Goal: Transaction & Acquisition: Book appointment/travel/reservation

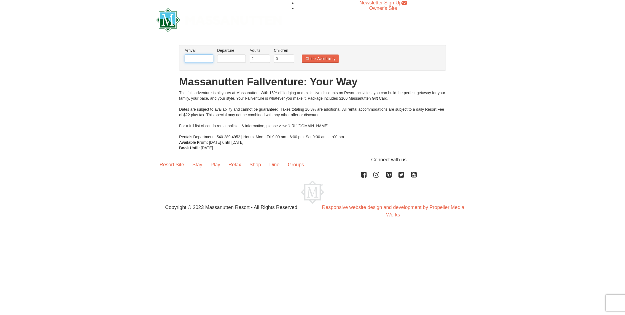
click at [206, 61] on input "text" at bounding box center [199, 59] width 29 height 8
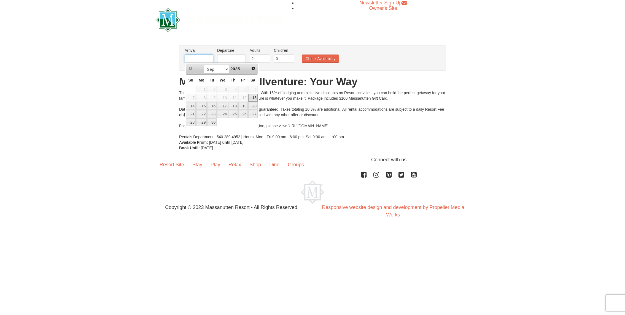
type input "[DATE]"
click at [223, 120] on link "26" at bounding box center [222, 122] width 11 height 8
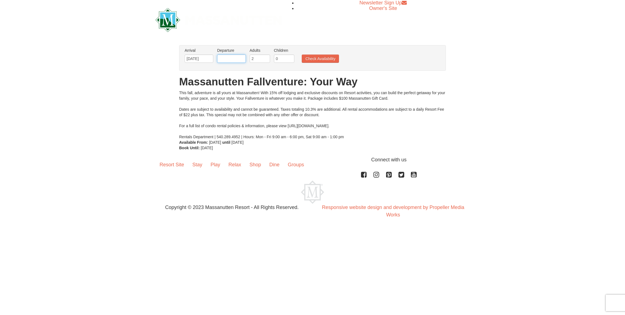
click at [231, 59] on input "text" at bounding box center [231, 59] width 29 height 8
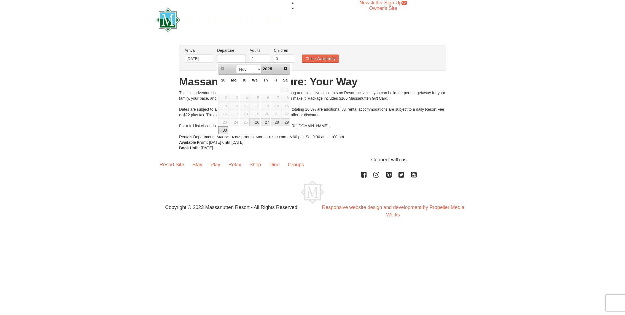
click at [225, 130] on link "30" at bounding box center [223, 130] width 10 height 8
type input "[DATE]"
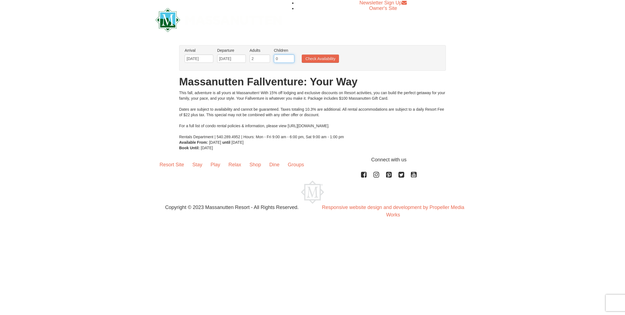
click at [278, 60] on input "0" at bounding box center [284, 59] width 20 height 8
click at [290, 57] on input "1" at bounding box center [284, 59] width 20 height 8
type input "2"
click at [290, 57] on input "2" at bounding box center [284, 59] width 20 height 8
click at [317, 58] on button "Check Availability" at bounding box center [320, 59] width 37 height 8
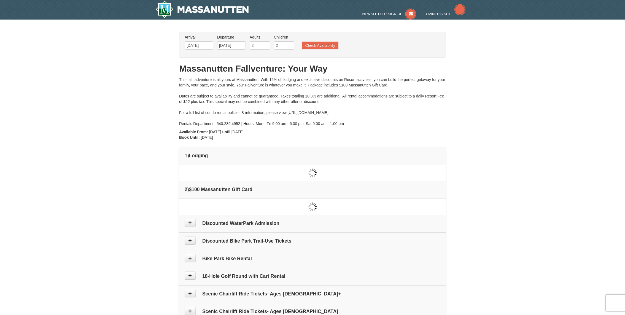
type input "[DATE]"
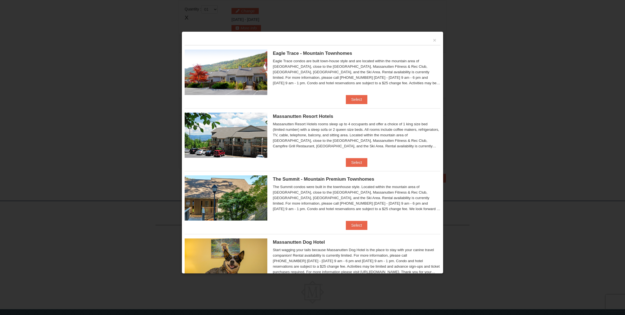
scroll to position [168, 0]
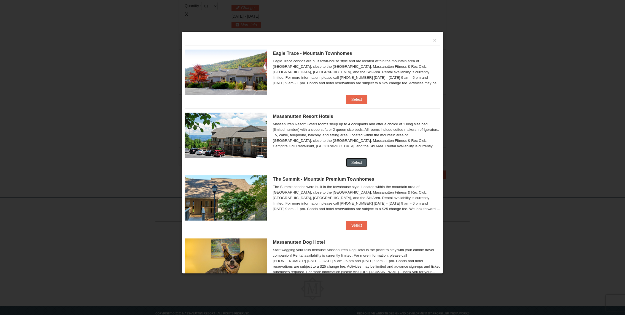
click at [355, 164] on button "Select" at bounding box center [357, 162] width 22 height 9
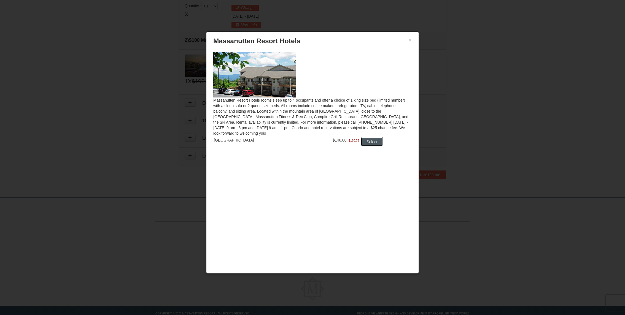
click at [366, 144] on button "Select" at bounding box center [372, 142] width 22 height 9
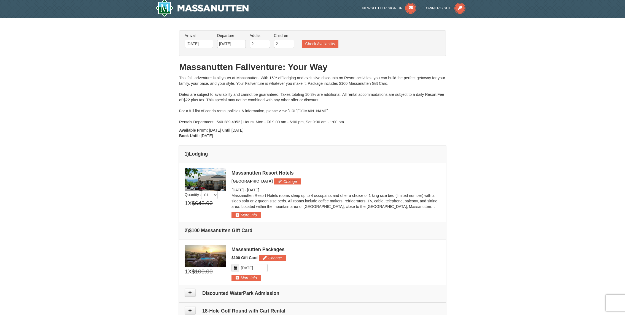
scroll to position [0, 0]
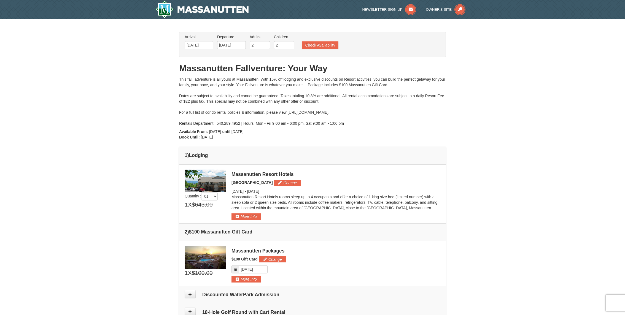
click at [483, 165] on div "× From: To: Adults: 2 Children: 2 Change Arrival Please format dates MM/DD/YYYY…" at bounding box center [312, 201] width 625 height 364
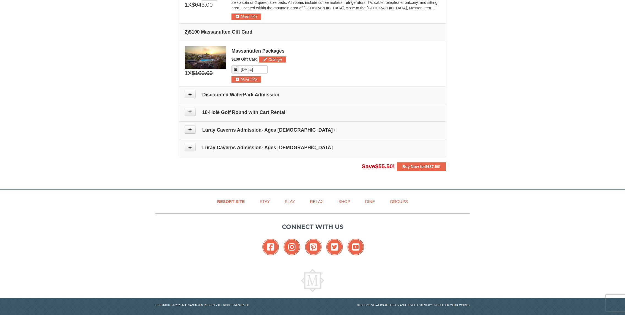
scroll to position [205, 0]
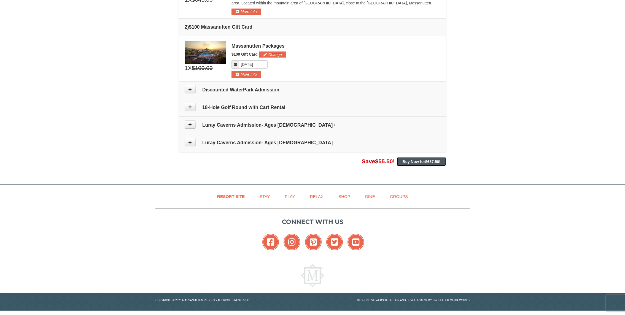
click at [431, 162] on span "$687.50" at bounding box center [432, 162] width 14 height 4
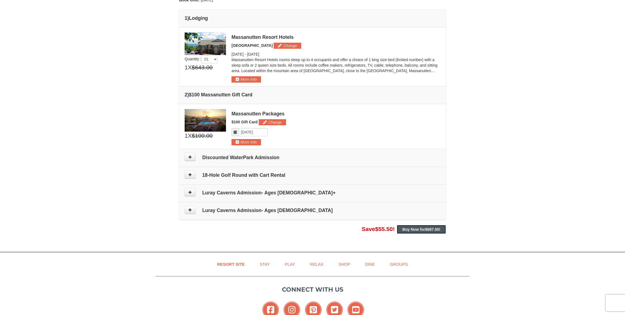
scroll to position [145, 0]
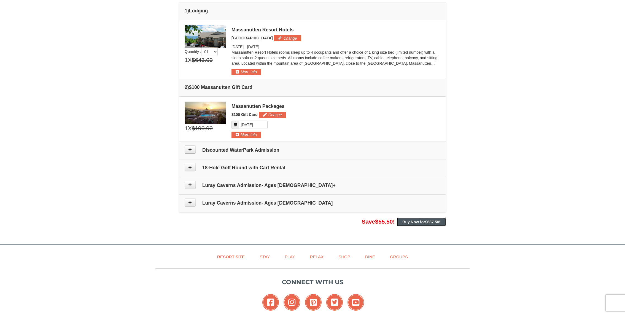
click at [427, 221] on span "$687.50" at bounding box center [432, 222] width 14 height 4
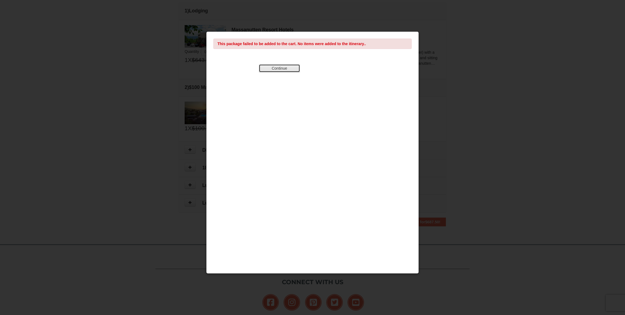
click at [291, 70] on button "Continue" at bounding box center [279, 68] width 41 height 8
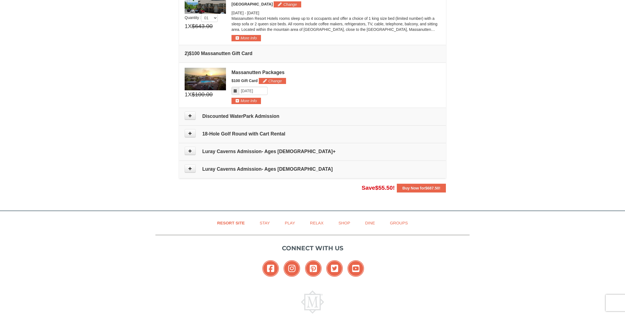
scroll to position [184, 0]
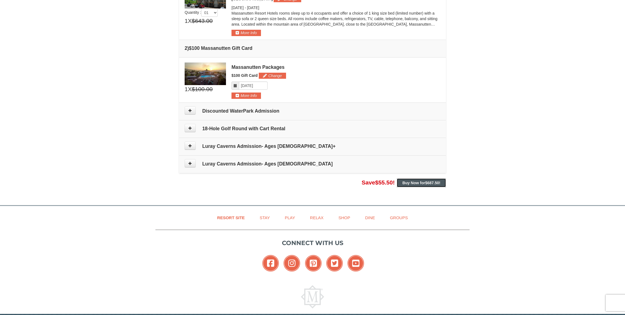
click at [414, 183] on strong "Buy Now for $687.50 !" at bounding box center [421, 183] width 38 height 4
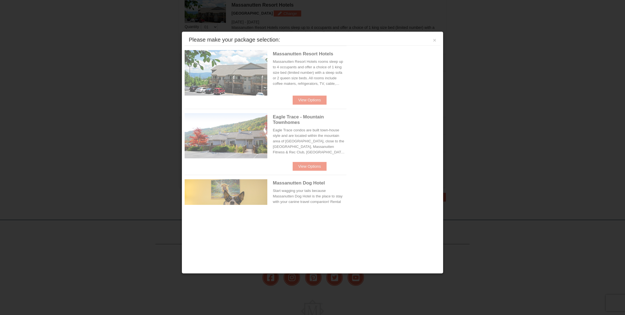
scroll to position [169, 0]
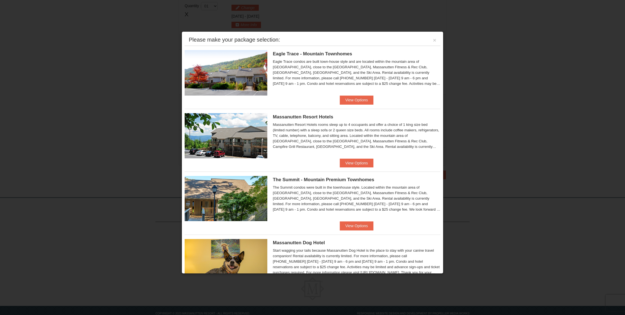
scroll to position [169, 0]
click at [436, 42] on button "×" at bounding box center [434, 40] width 3 height 6
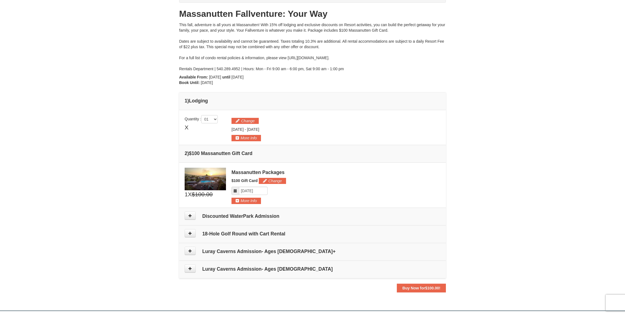
scroll to position [0, 0]
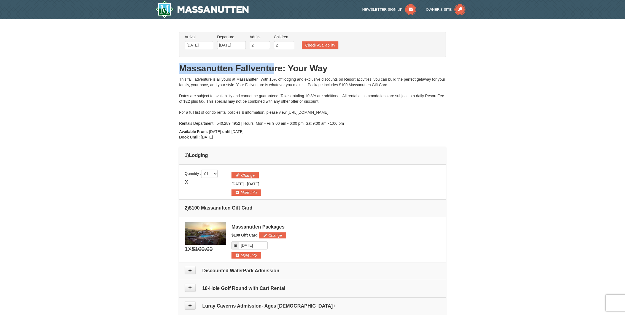
drag, startPoint x: 181, startPoint y: 68, endPoint x: 276, endPoint y: 70, distance: 95.1
click at [276, 70] on h1 "Massanutten Fallventure: Your Way" at bounding box center [312, 68] width 267 height 11
click at [227, 11] on img at bounding box center [201, 10] width 93 height 18
